Goal: Transaction & Acquisition: Purchase product/service

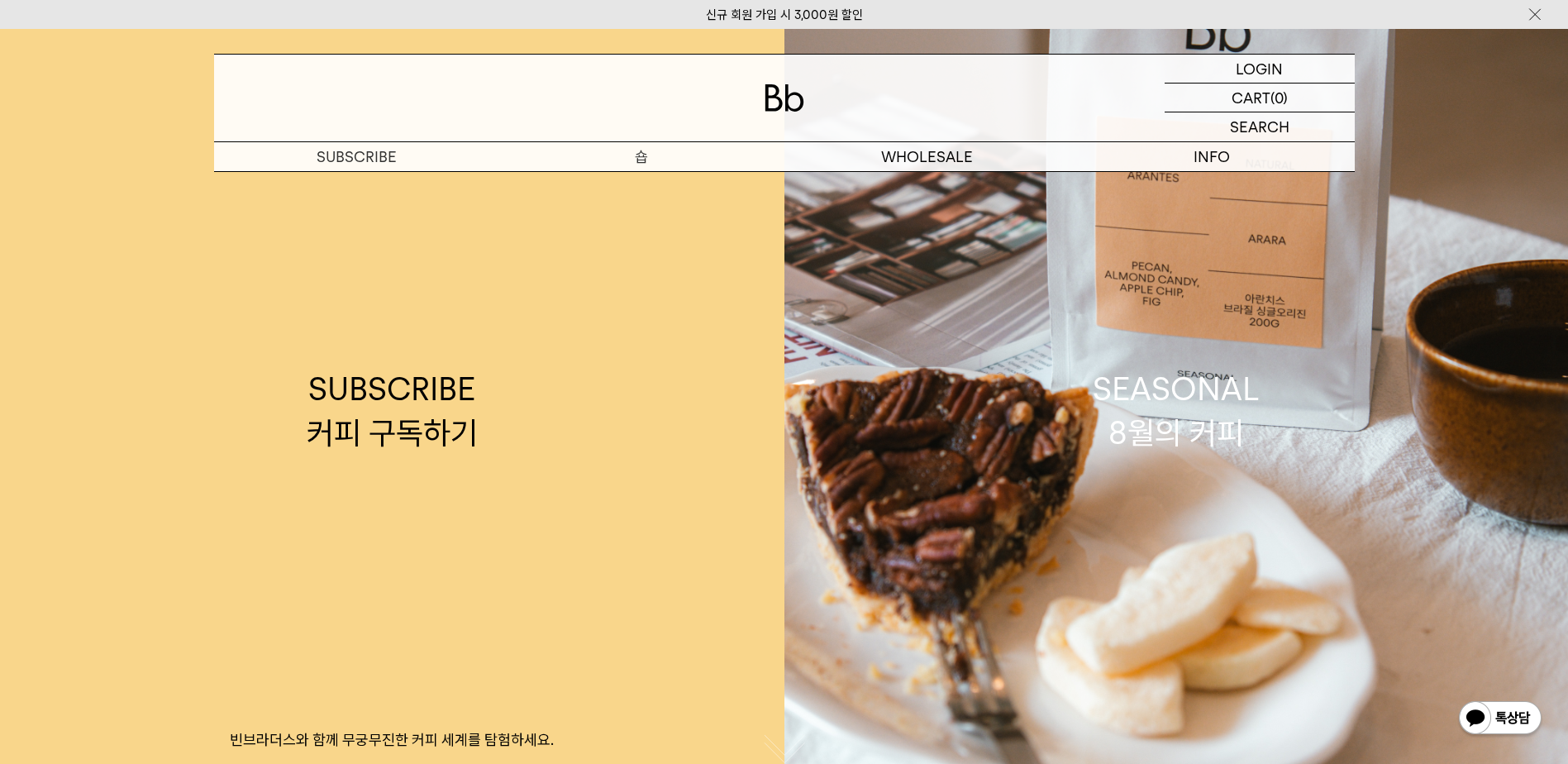
drag, startPoint x: 0, startPoint y: 0, endPoint x: 649, endPoint y: 154, distance: 667.0
click at [649, 154] on p "숍" at bounding box center [642, 157] width 285 height 29
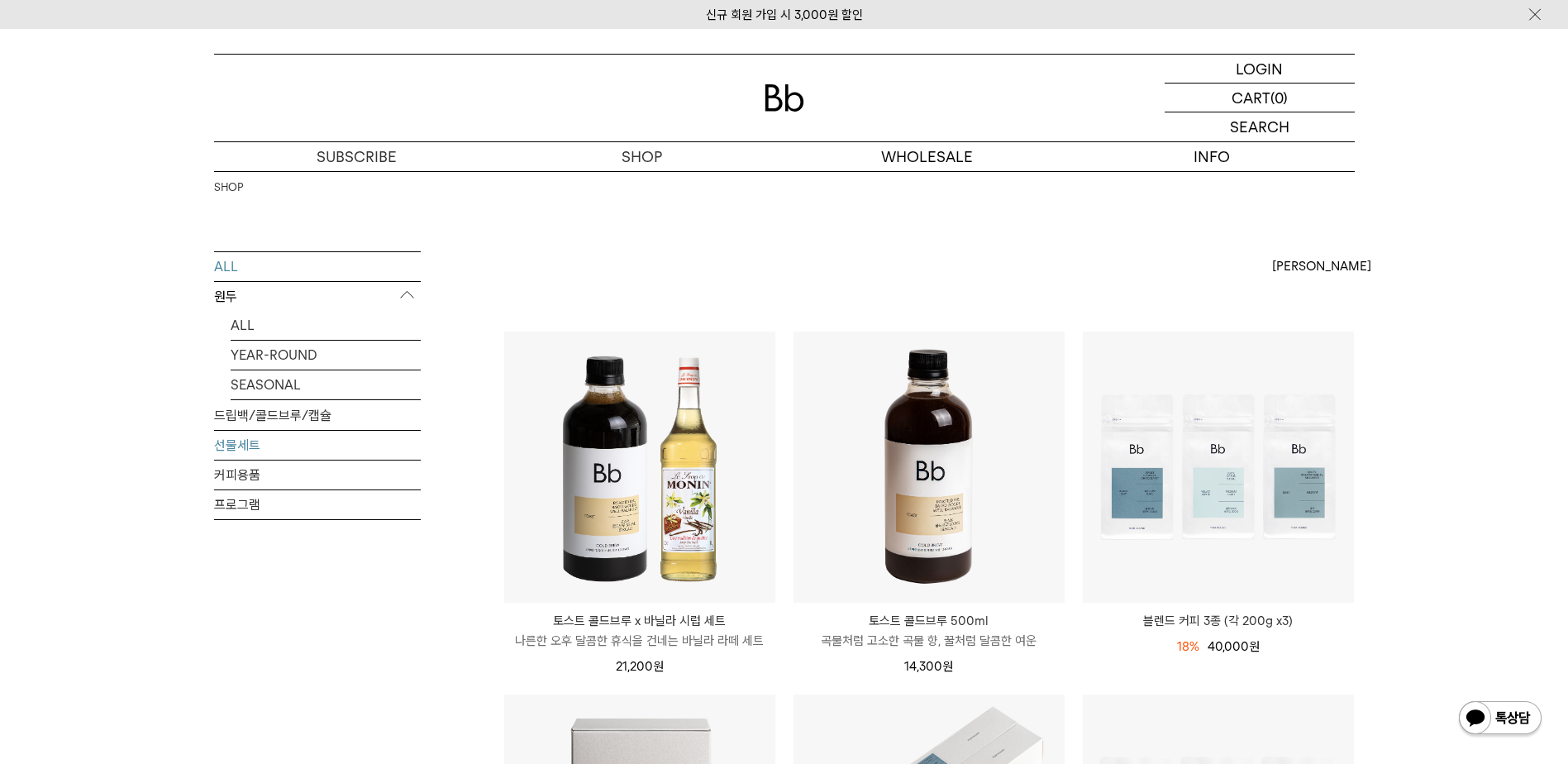
click at [230, 441] on link "선물세트" at bounding box center [316, 445] width 206 height 29
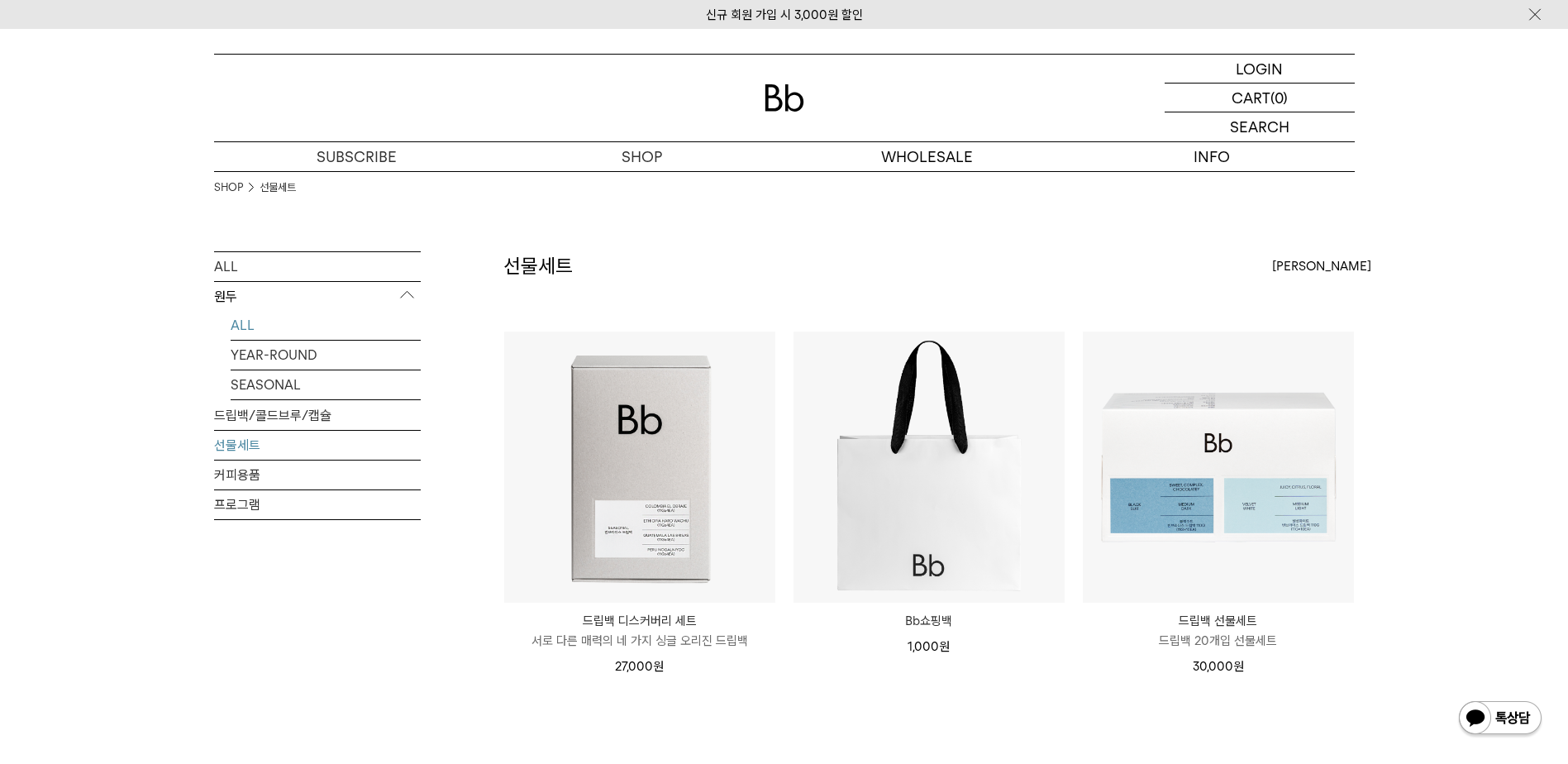
click at [261, 325] on link "ALL" at bounding box center [326, 325] width 191 height 29
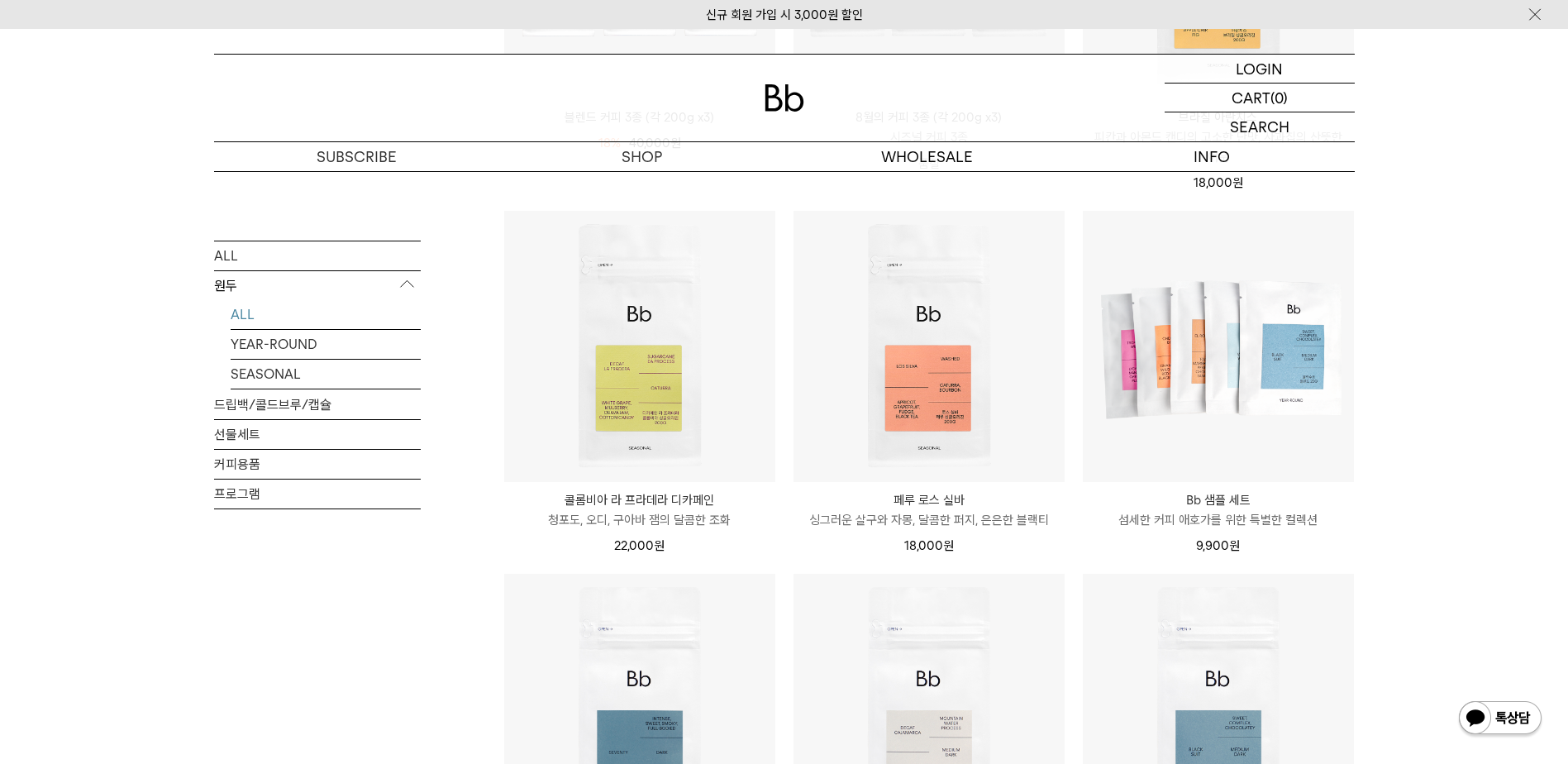
scroll to position [496, 0]
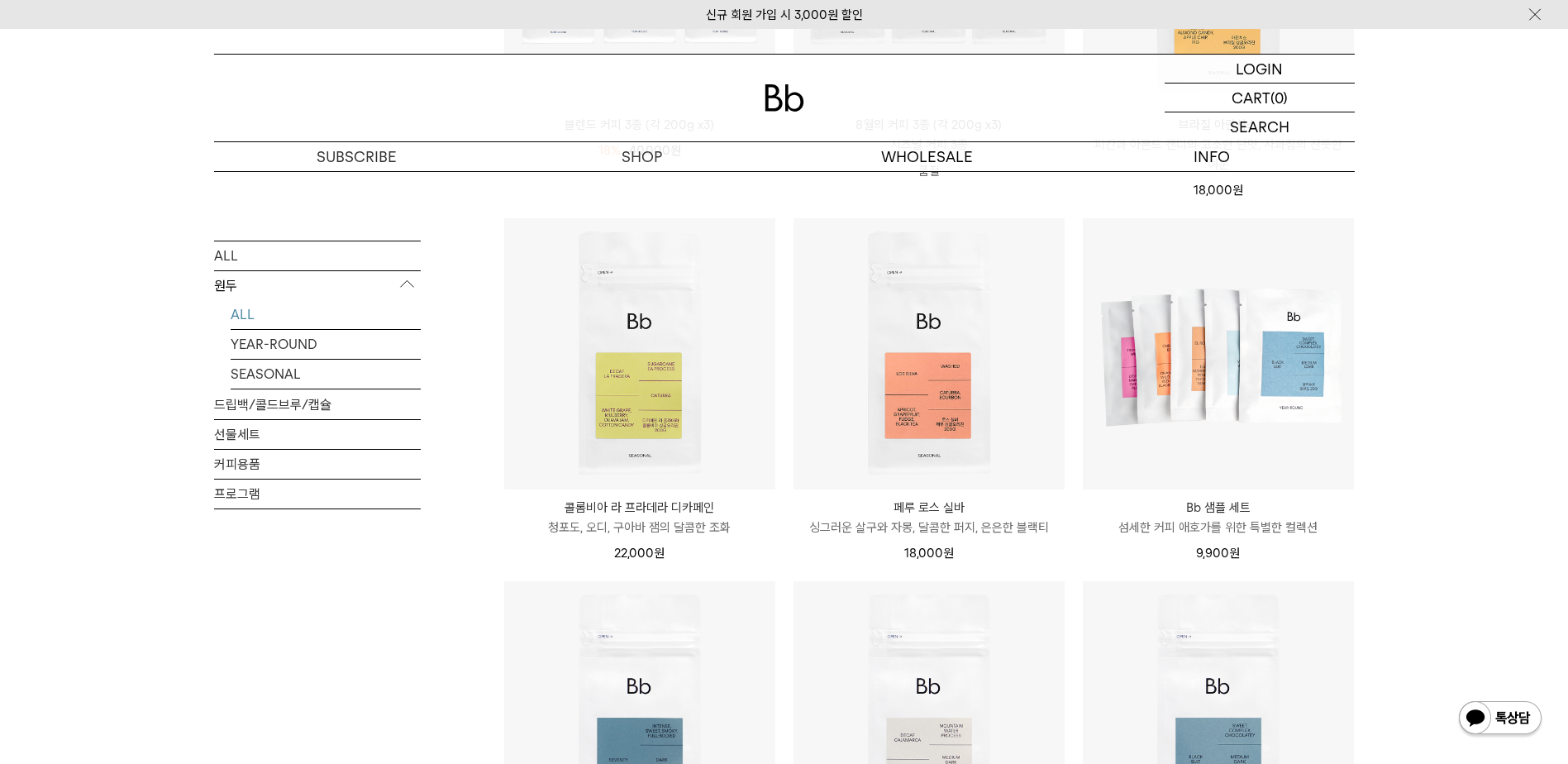
click at [1202, 512] on p "Bb 샘플 세트" at bounding box center [1218, 508] width 271 height 20
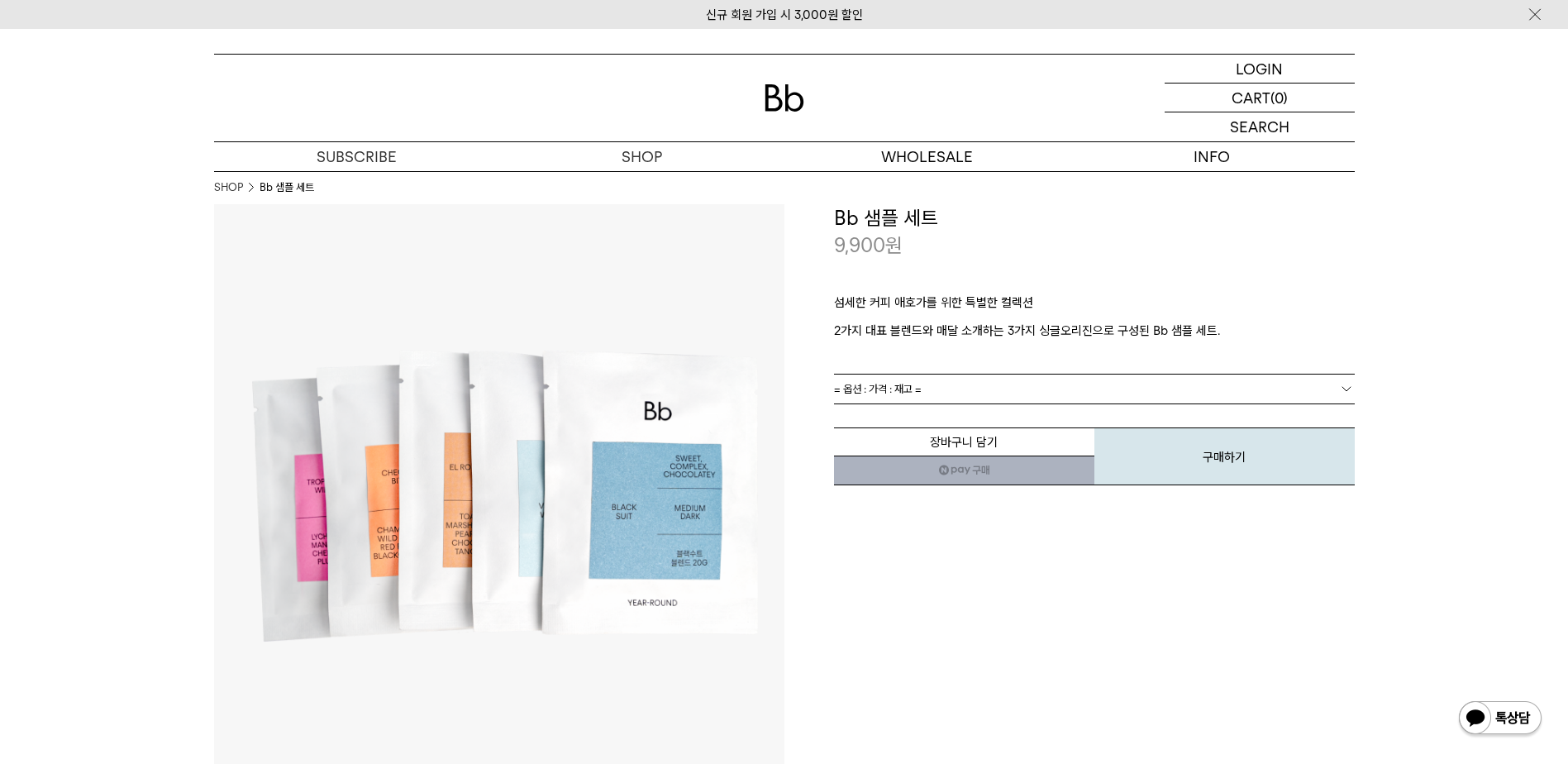
click at [982, 386] on link "= 옵션 : 가격 : 재고 =" at bounding box center [1094, 389] width 521 height 29
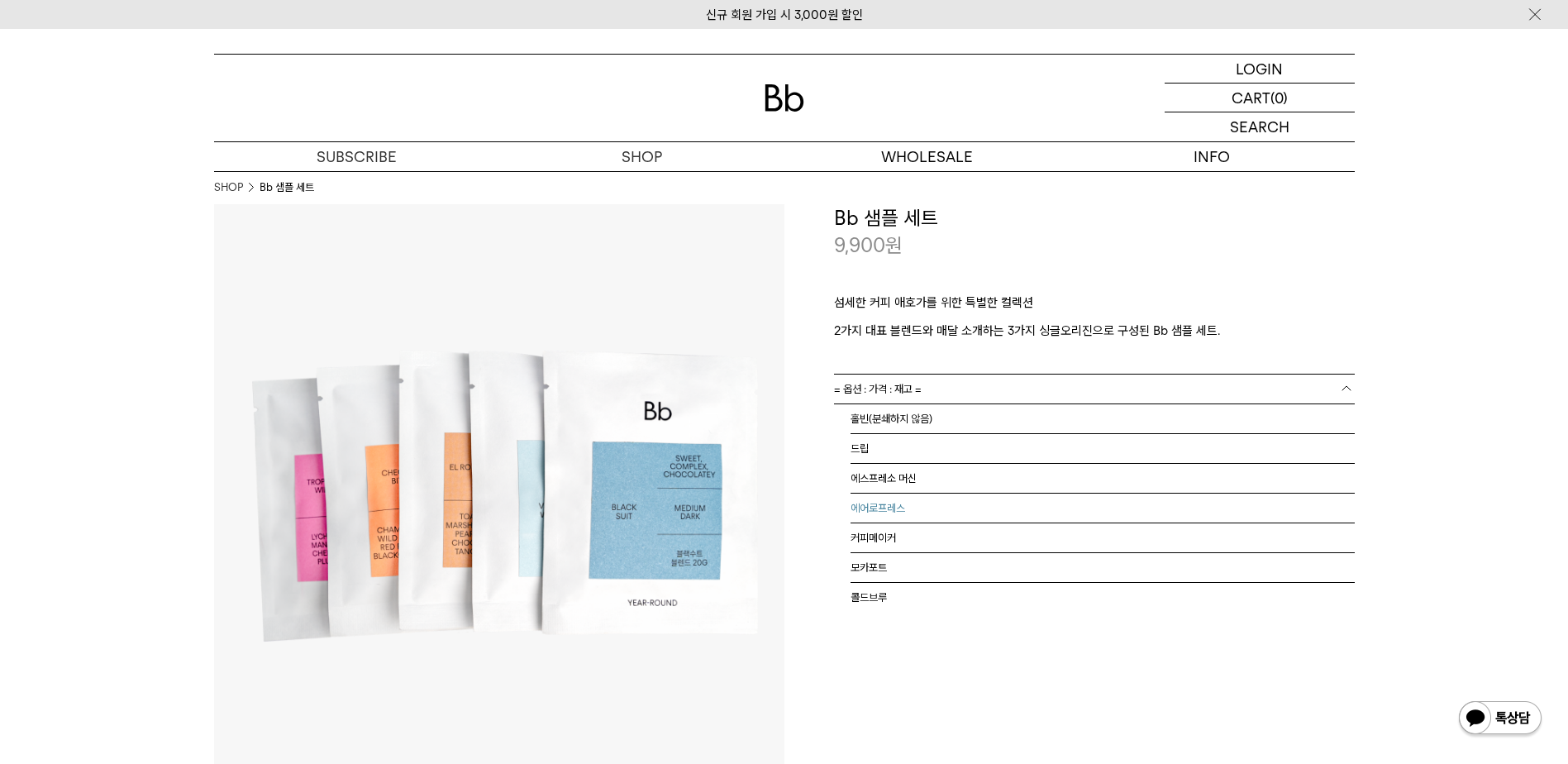
scroll to position [11, 0]
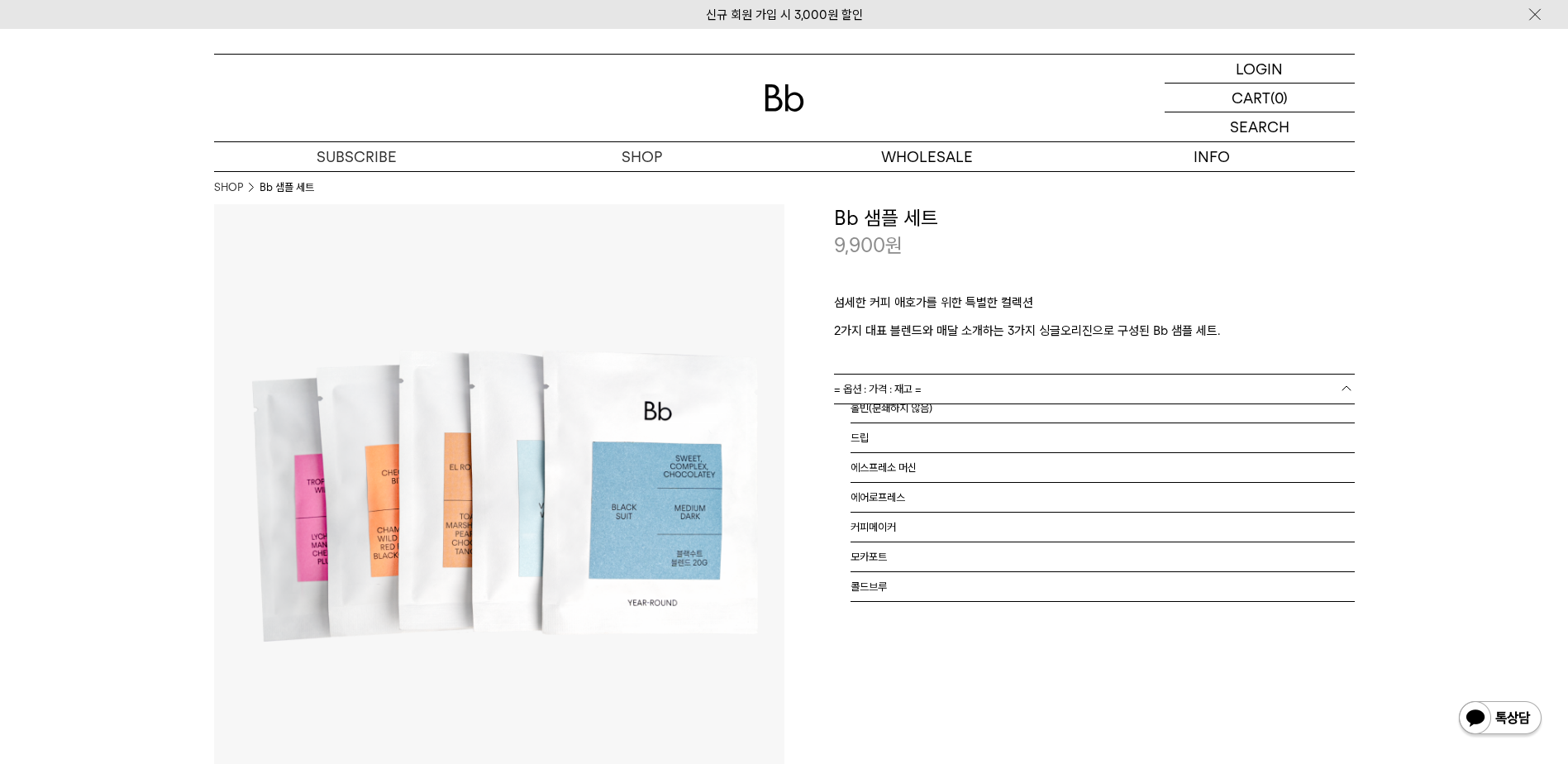
click at [932, 675] on div "**********" at bounding box center [1069, 489] width 571 height 571
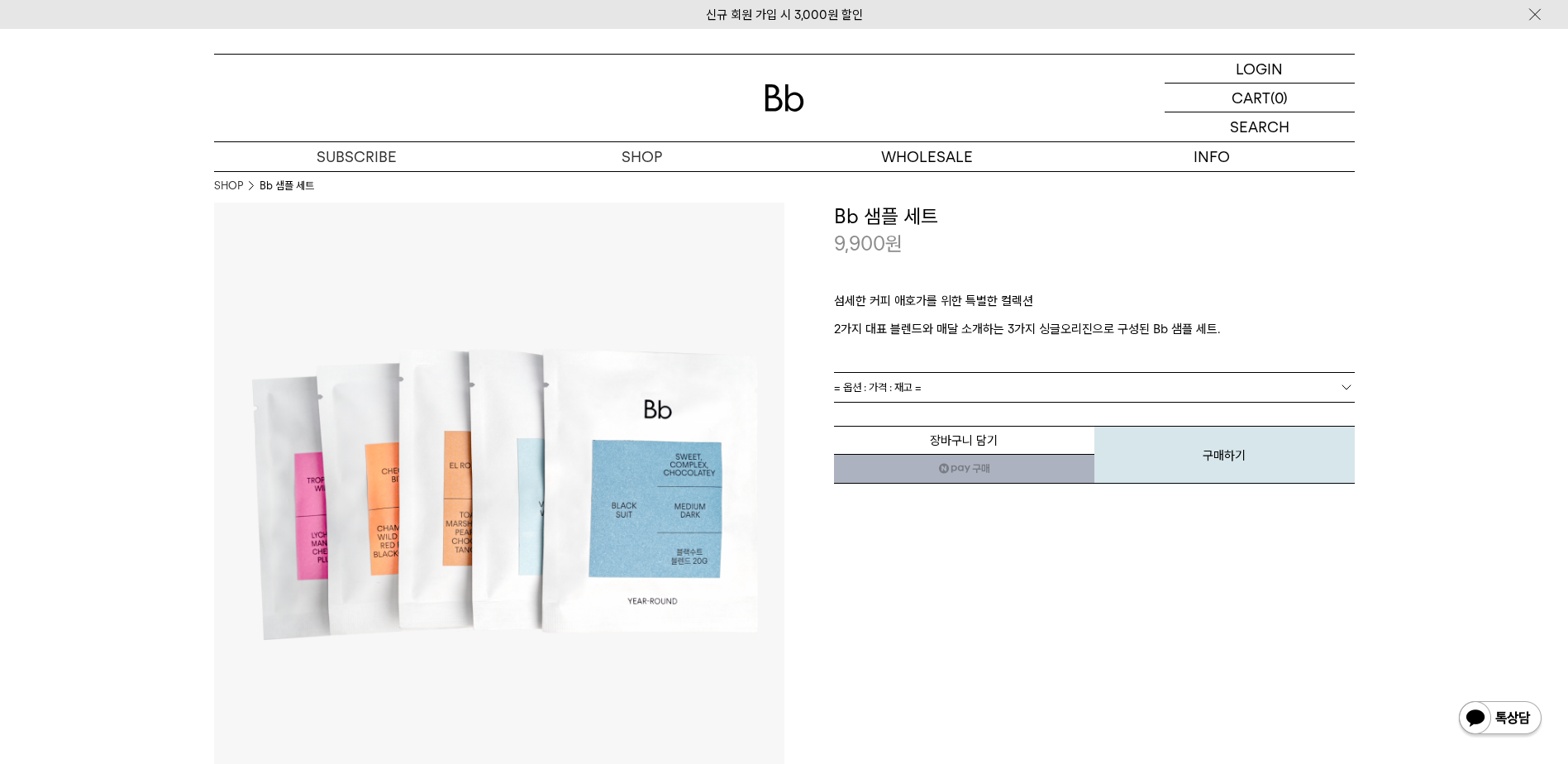
scroll to position [0, 0]
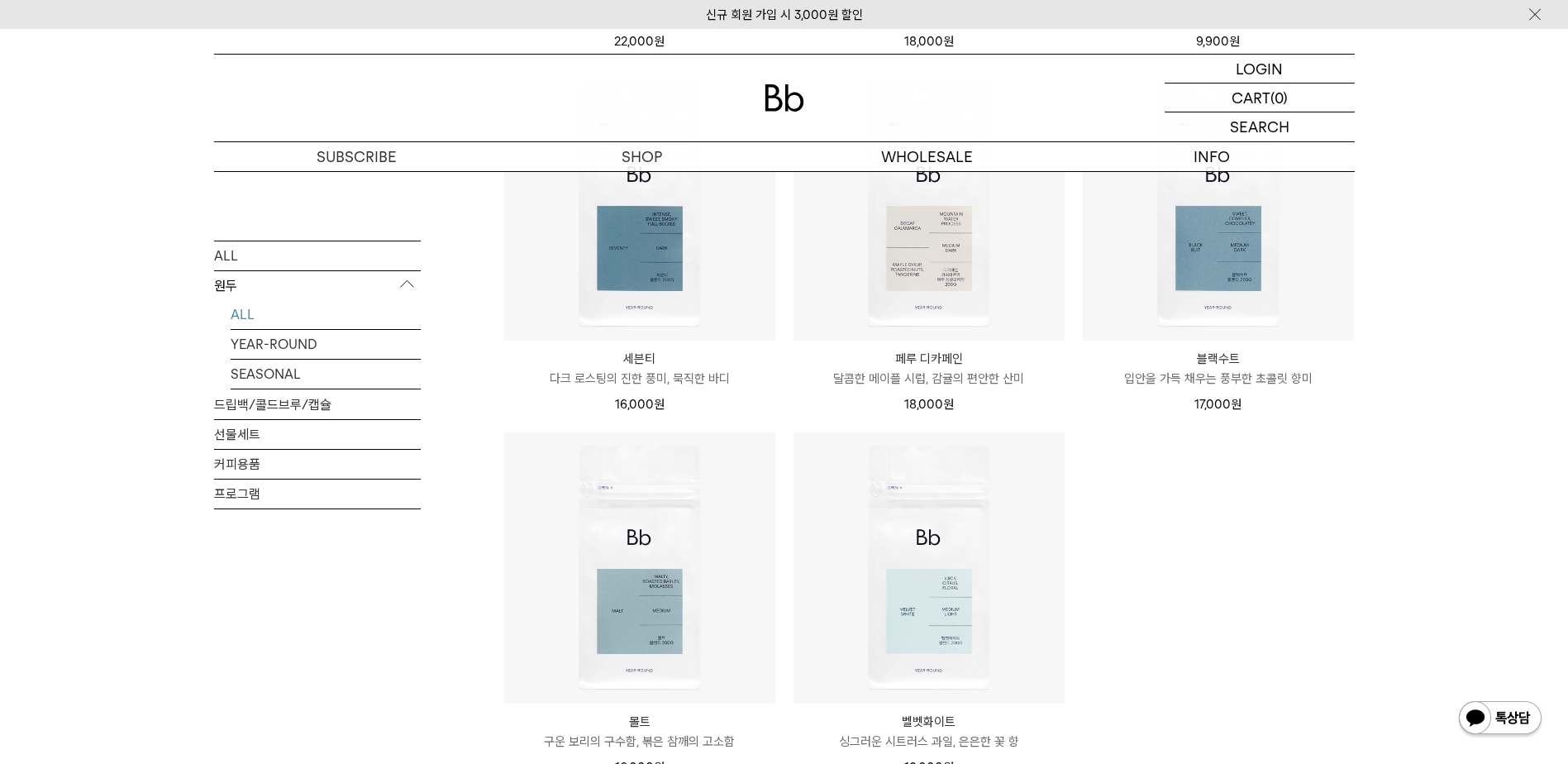
scroll to position [1019, 0]
